Goal: Task Accomplishment & Management: Use online tool/utility

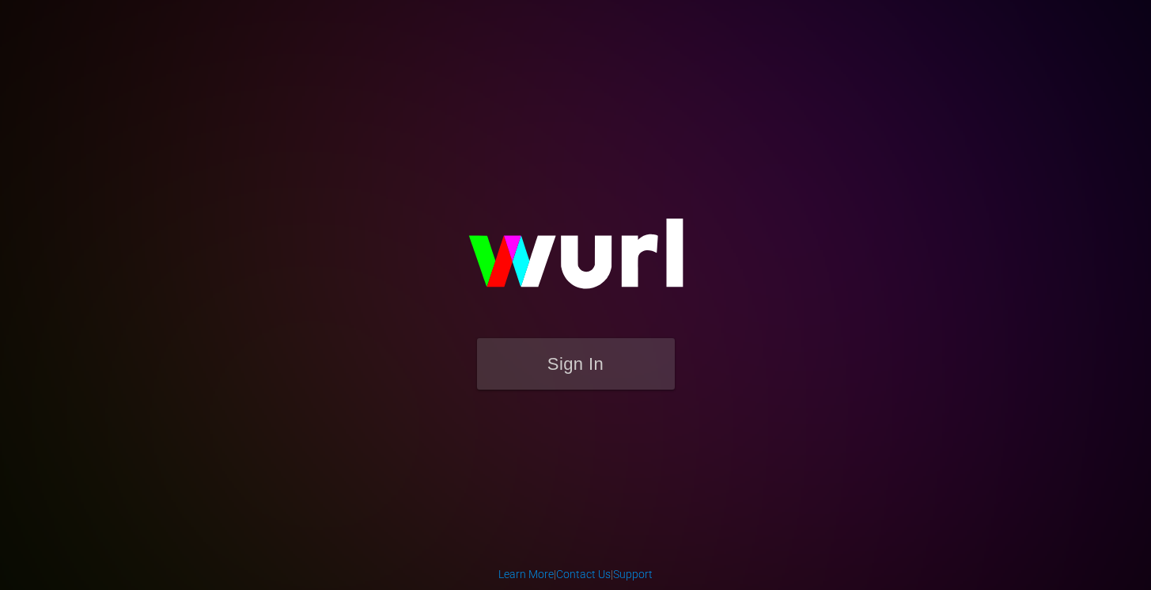
click at [545, 365] on button "Sign In" at bounding box center [576, 363] width 198 height 51
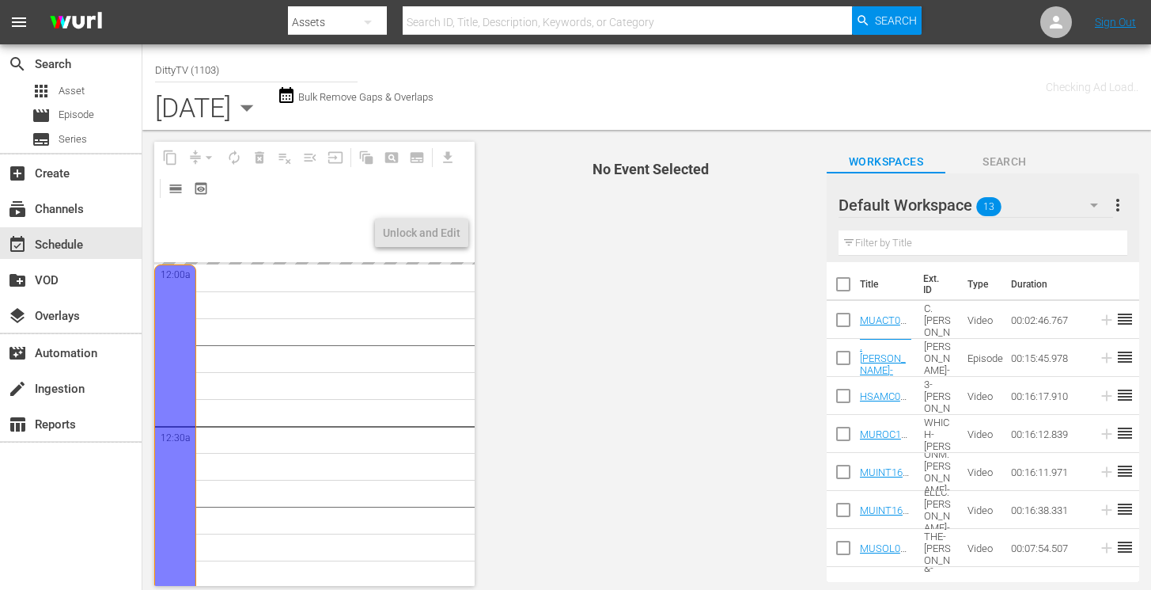
type input "DittyTV (1103)"
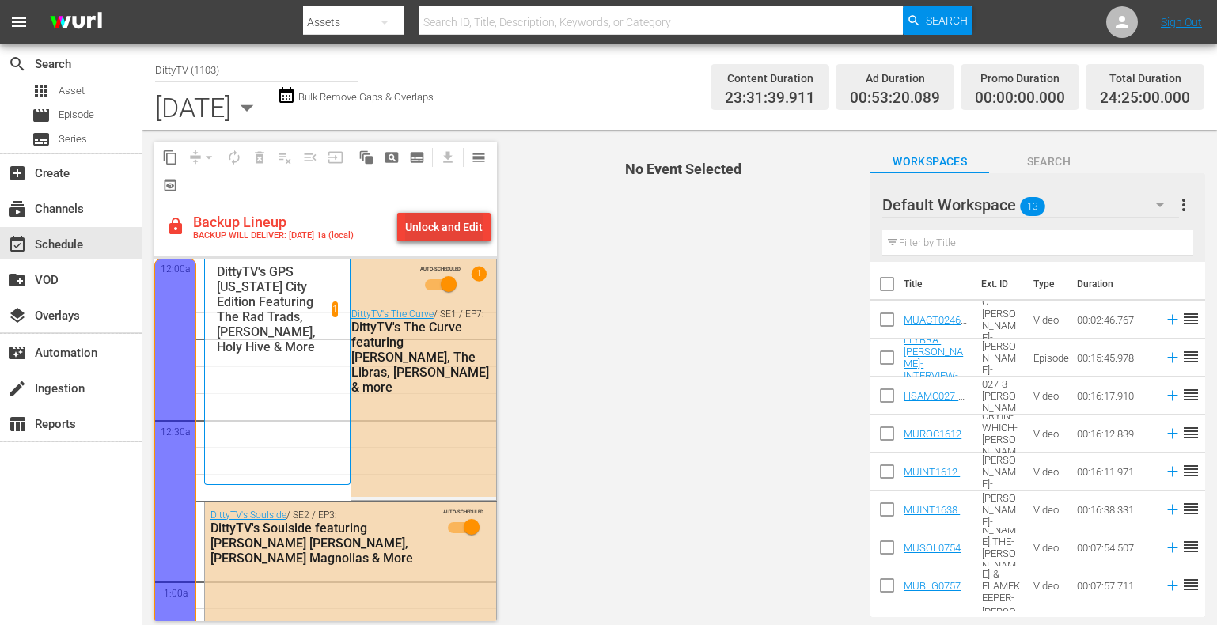
click at [465, 220] on div "Unlock and Edit" at bounding box center [444, 227] width 78 height 28
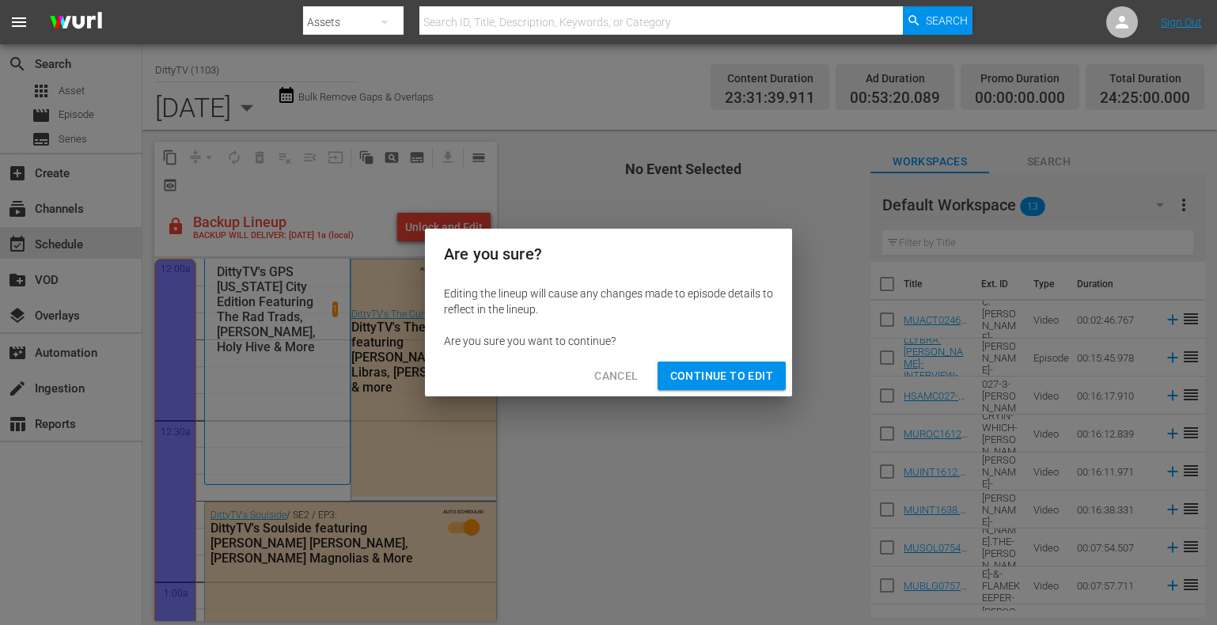
click at [683, 373] on span "Continue to Edit" at bounding box center [721, 376] width 103 height 20
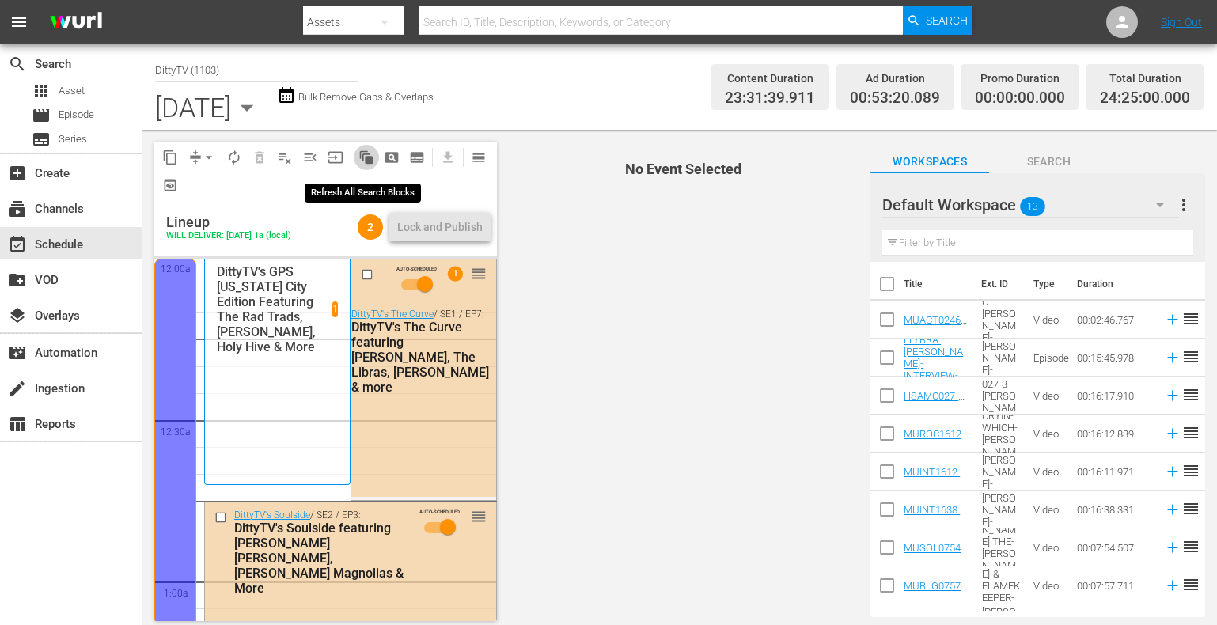
click at [370, 156] on span "auto_awesome_motion_outlined" at bounding box center [366, 158] width 16 height 16
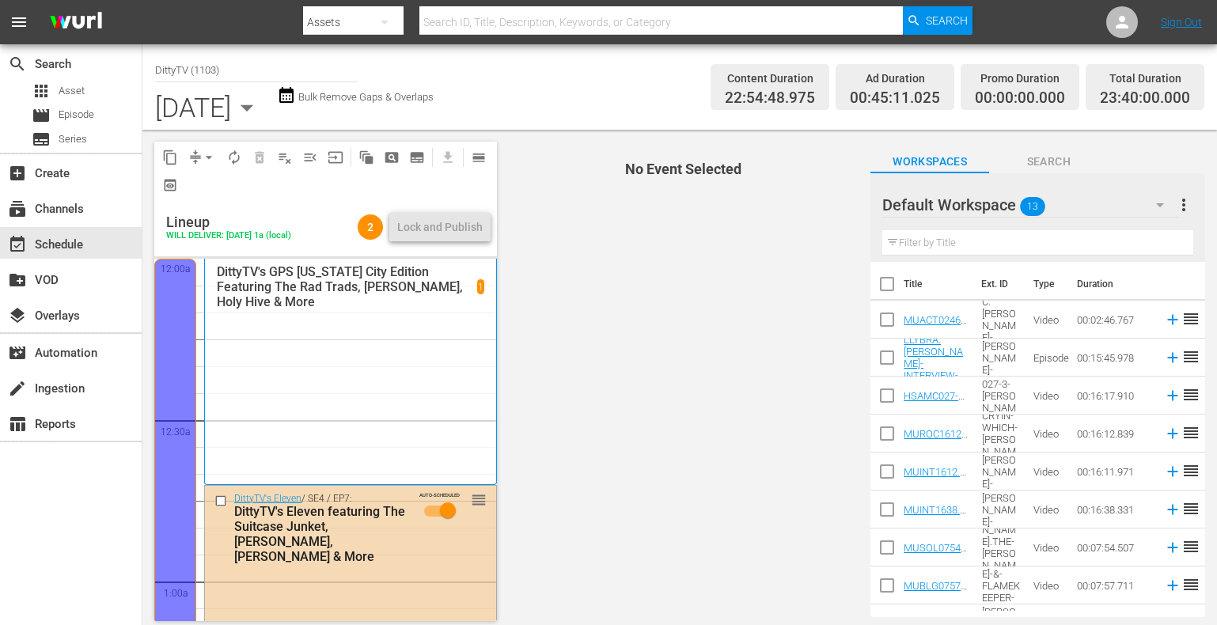
click at [263, 110] on icon "button" at bounding box center [247, 108] width 32 height 32
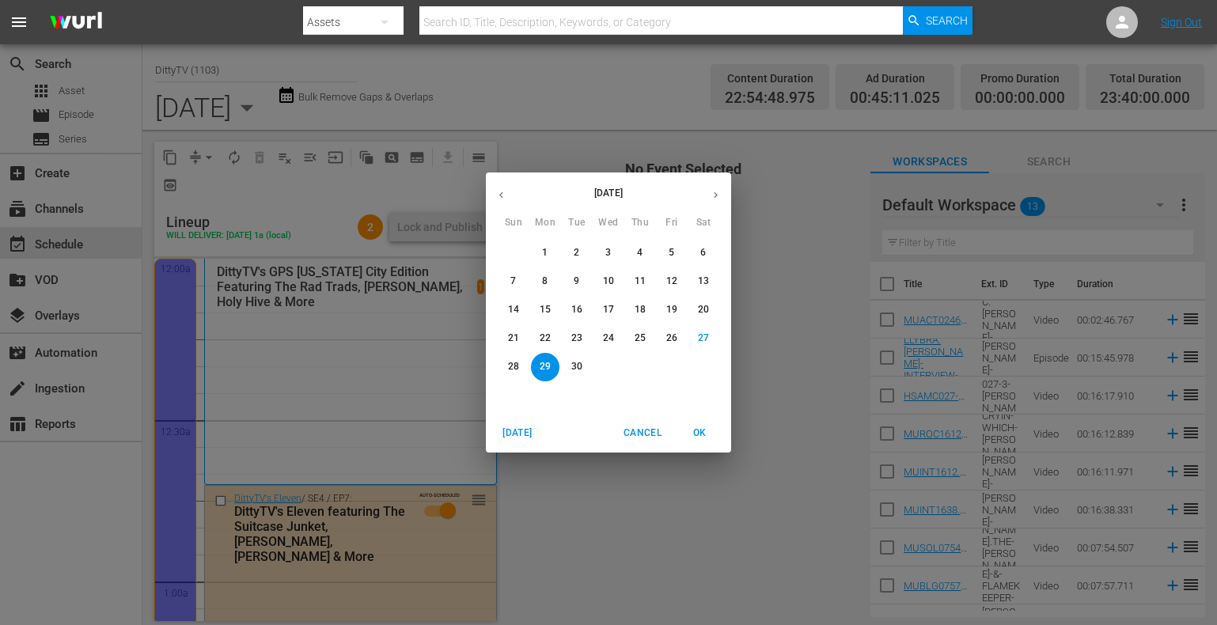
click at [576, 366] on p "30" at bounding box center [576, 366] width 11 height 13
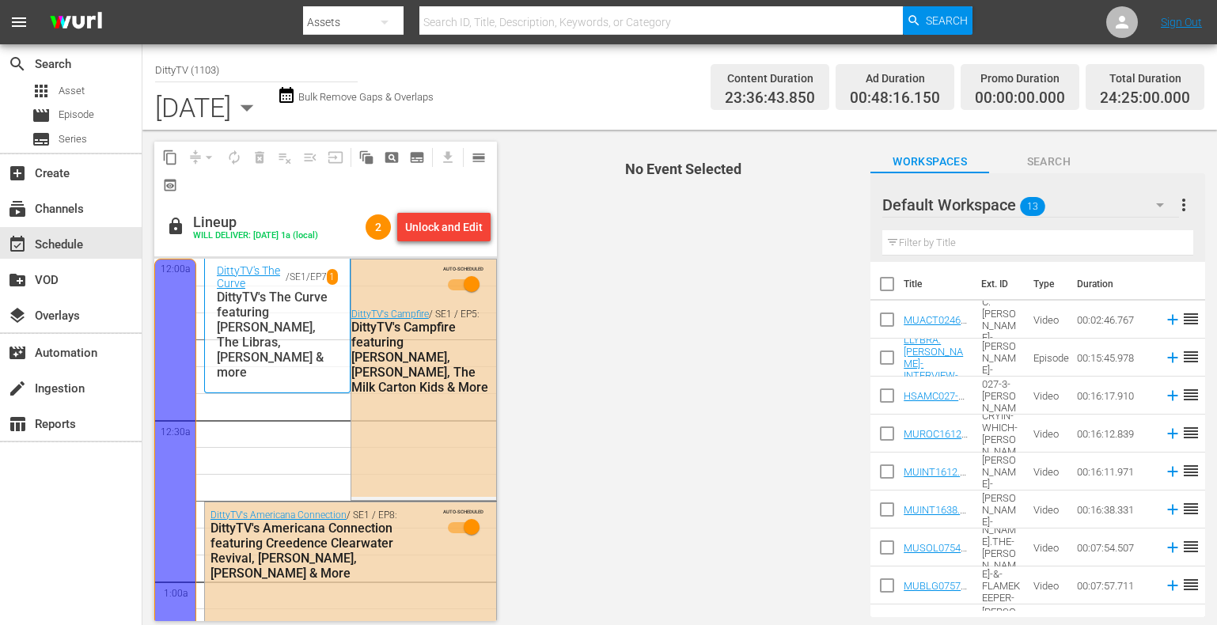
click at [263, 110] on icon "button" at bounding box center [247, 108] width 32 height 32
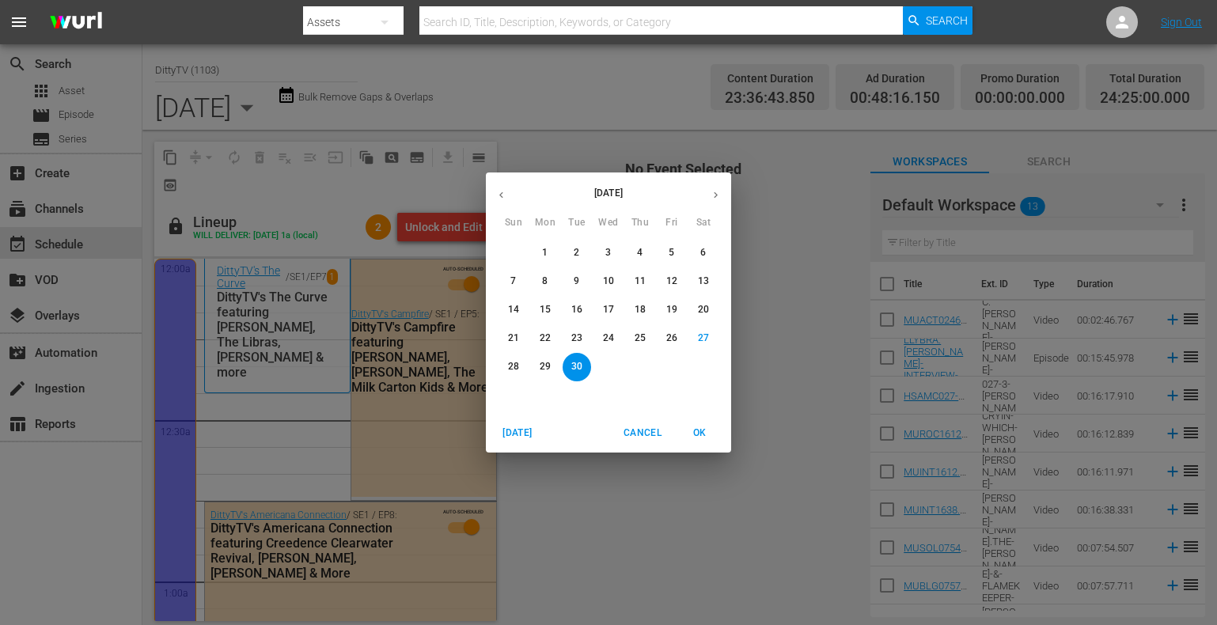
click at [551, 363] on span "29" at bounding box center [545, 366] width 28 height 13
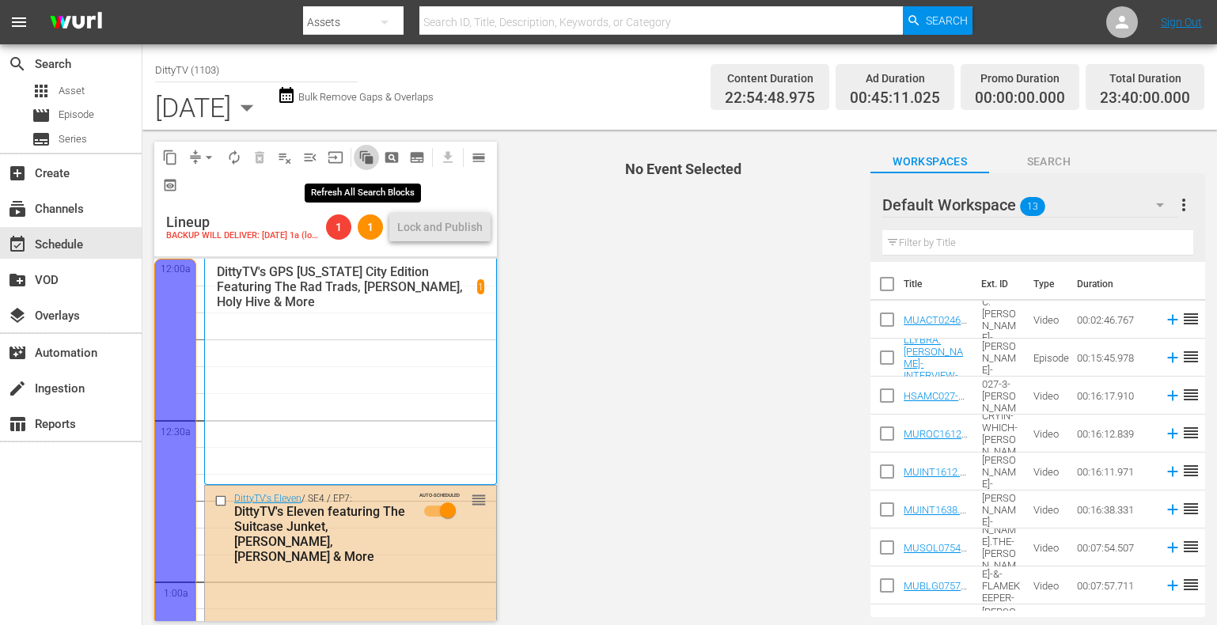
click at [366, 155] on span "auto_awesome_motion_outlined" at bounding box center [366, 158] width 16 height 16
click at [543, 287] on span "No Event Selected" at bounding box center [680, 381] width 358 height 503
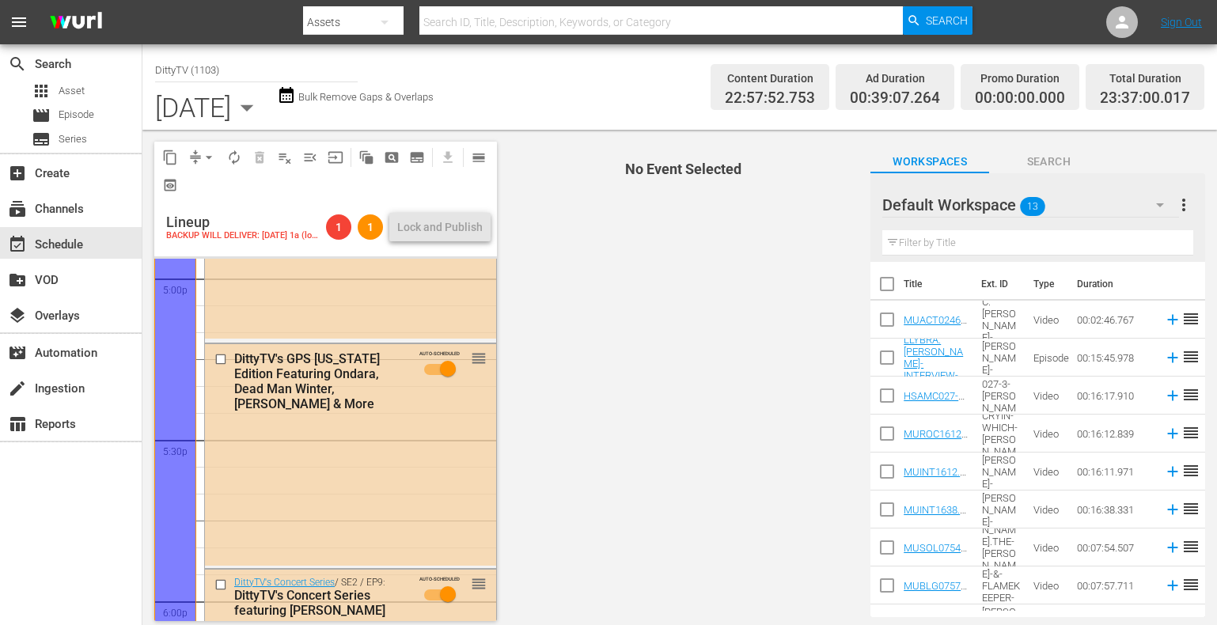
scroll to position [5385, 0]
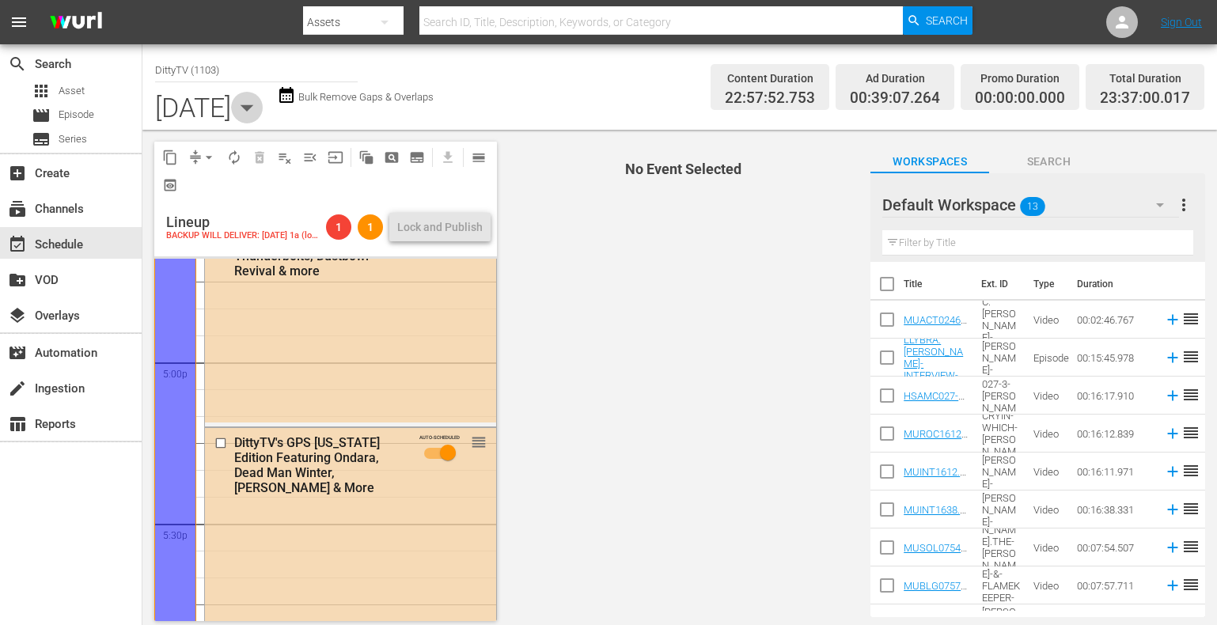
click at [254, 109] on icon "button" at bounding box center [247, 107] width 13 height 6
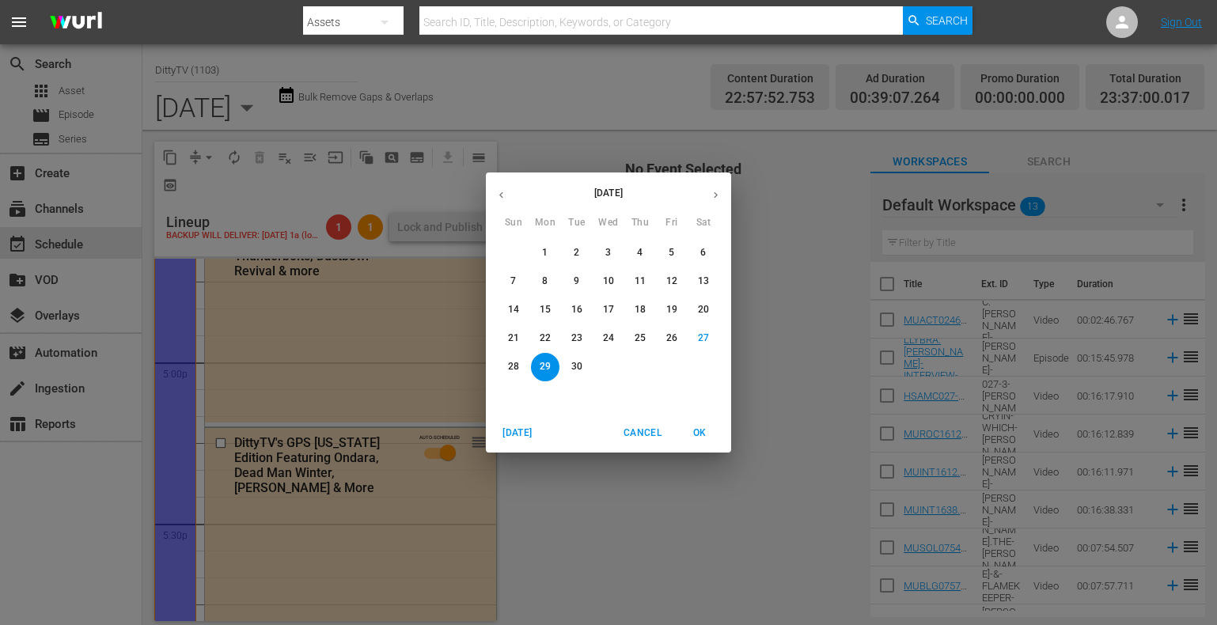
click at [514, 366] on p "28" at bounding box center [513, 366] width 11 height 13
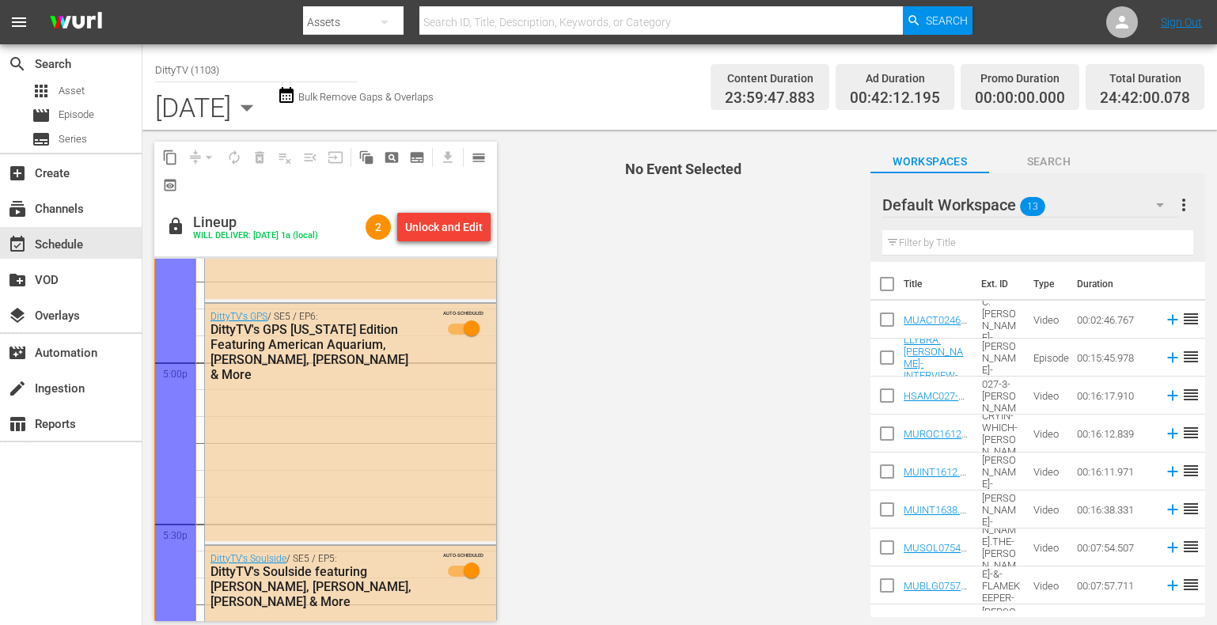
click at [254, 107] on icon "button" at bounding box center [247, 107] width 13 height 6
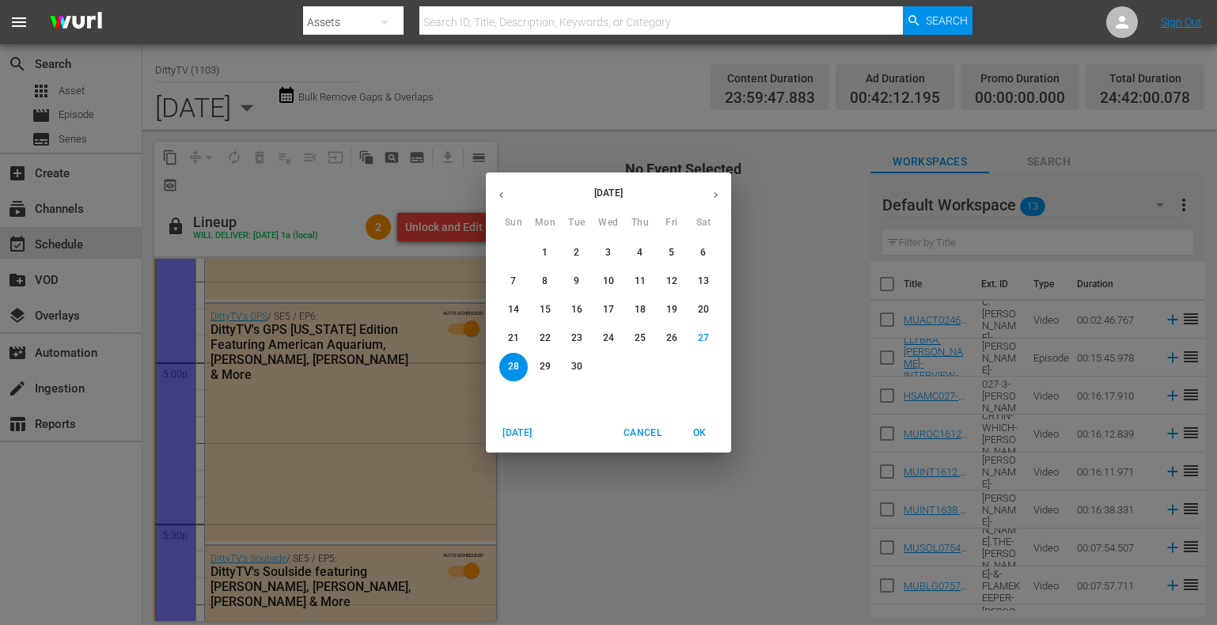
click at [550, 362] on p "29" at bounding box center [545, 366] width 11 height 13
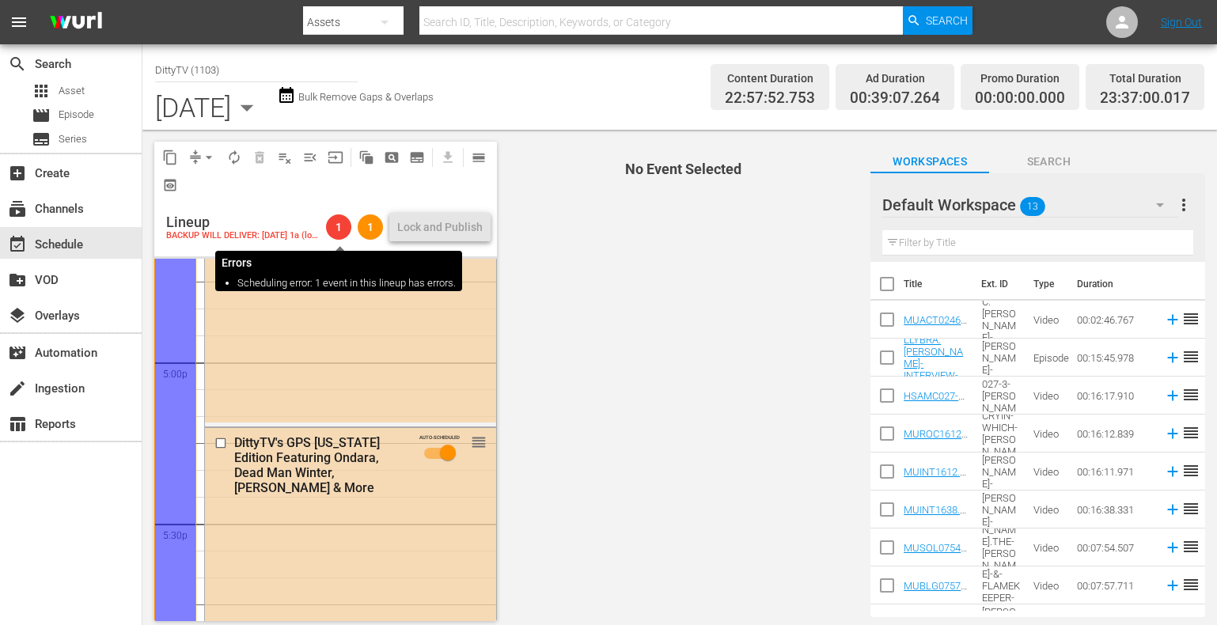
click at [337, 220] on div "1" at bounding box center [338, 226] width 25 height 25
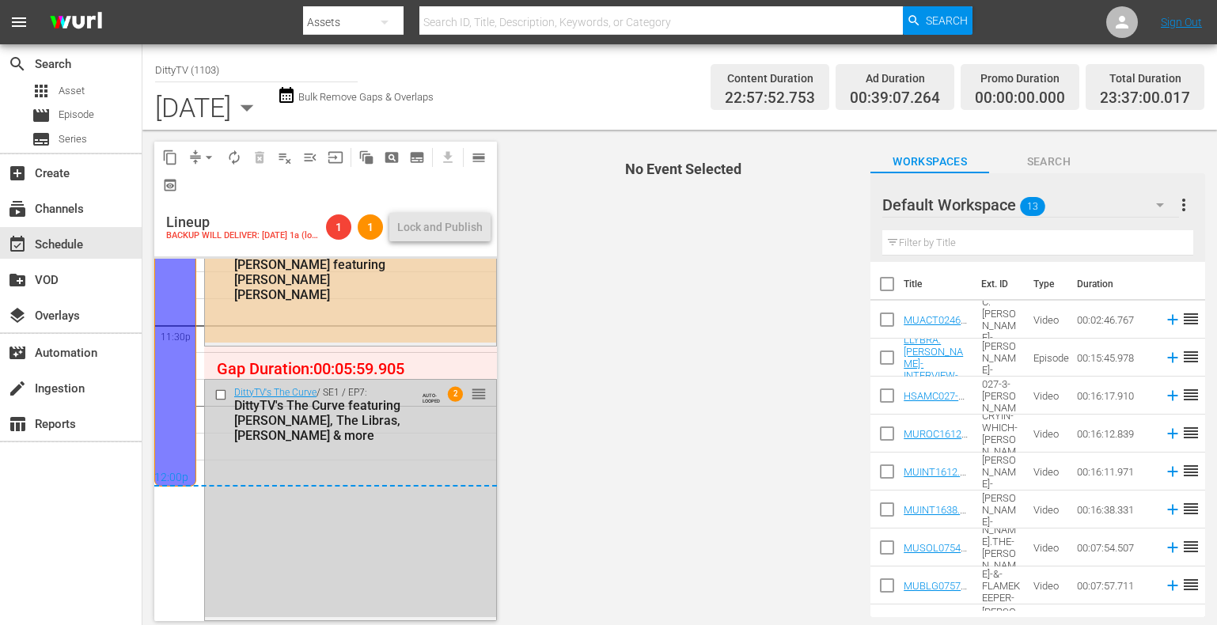
scroll to position [7521, 0]
click at [369, 159] on span "auto_awesome_motion_outlined" at bounding box center [366, 158] width 16 height 16
